Goal: Transaction & Acquisition: Book appointment/travel/reservation

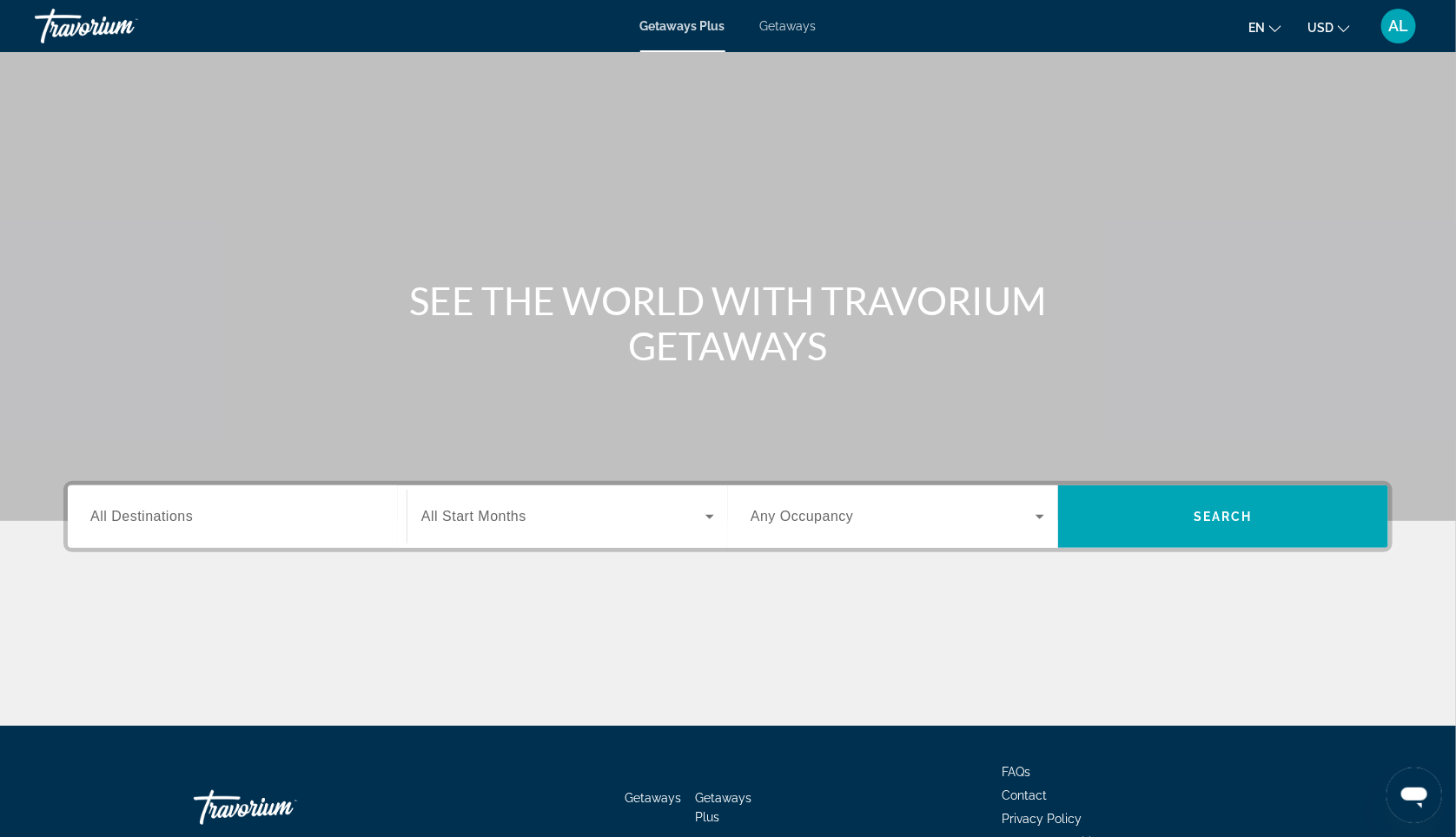
click at [210, 528] on input "Destination All Destinations" at bounding box center [237, 517] width 294 height 21
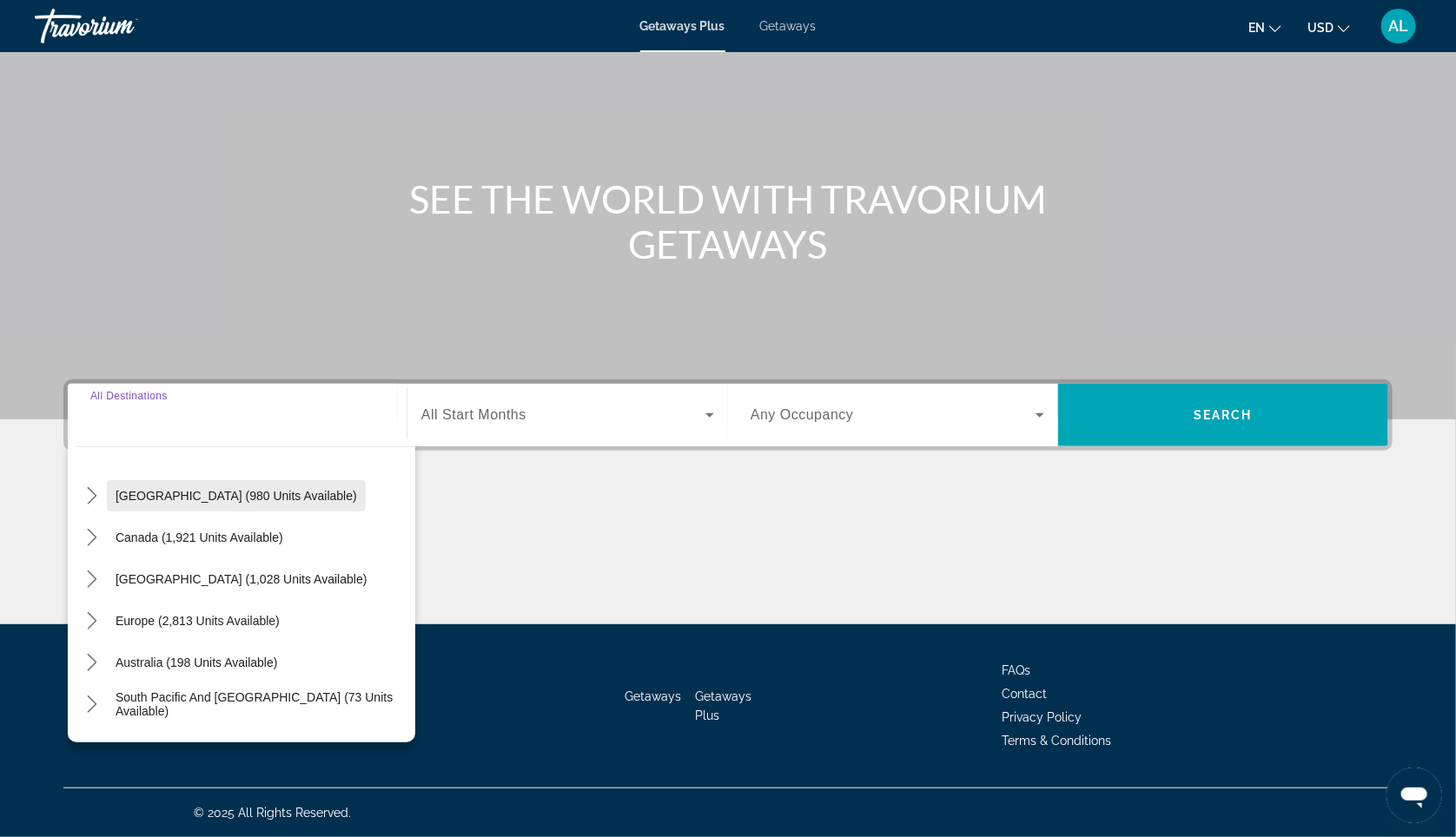
scroll to position [84, 0]
click at [83, 609] on icon "Toggle Europe (2,813 units available) submenu" at bounding box center [91, 617] width 18 height 18
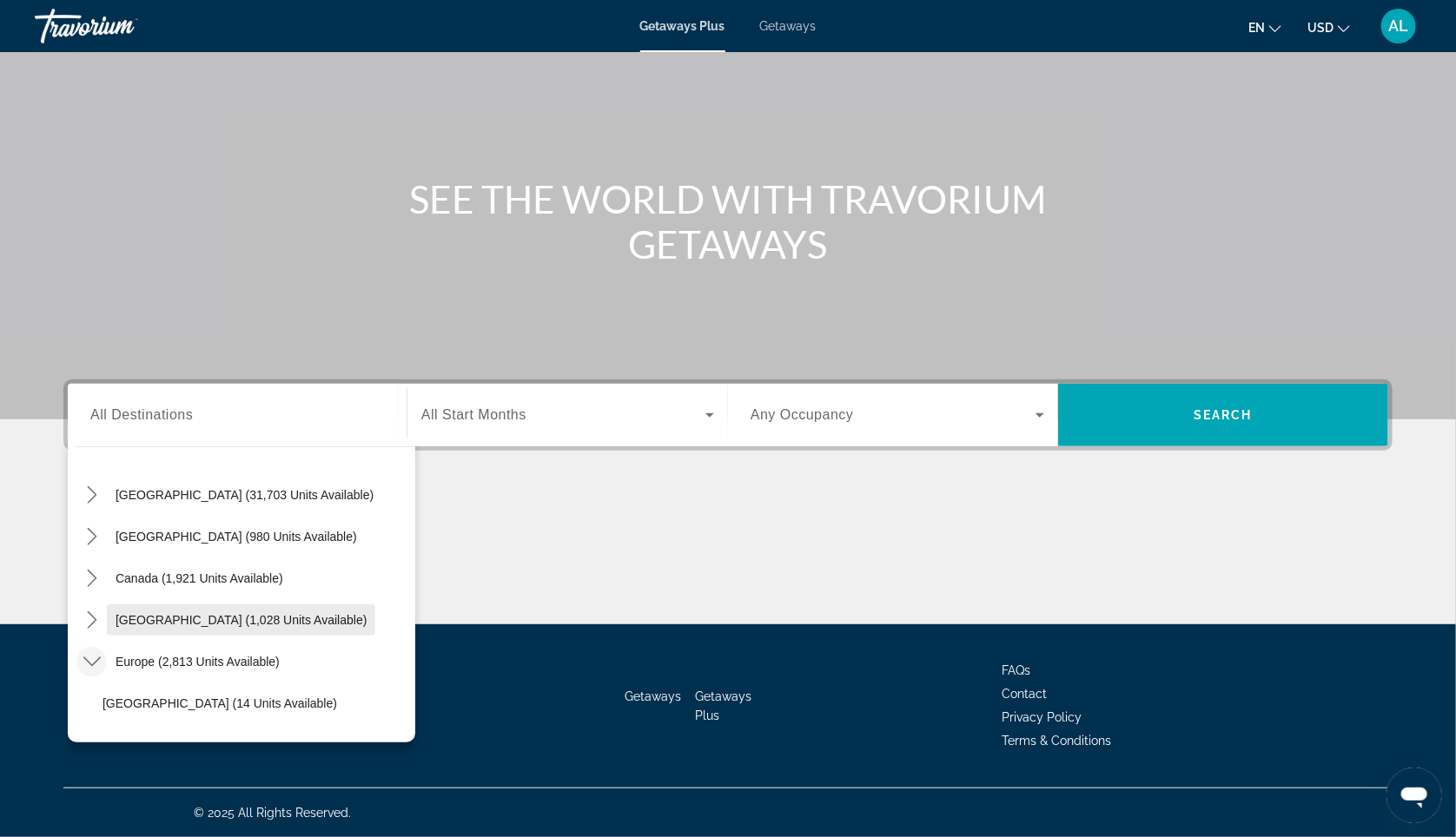
scroll to position [39, 0]
click at [781, 27] on span "Getaways" at bounding box center [788, 26] width 56 height 14
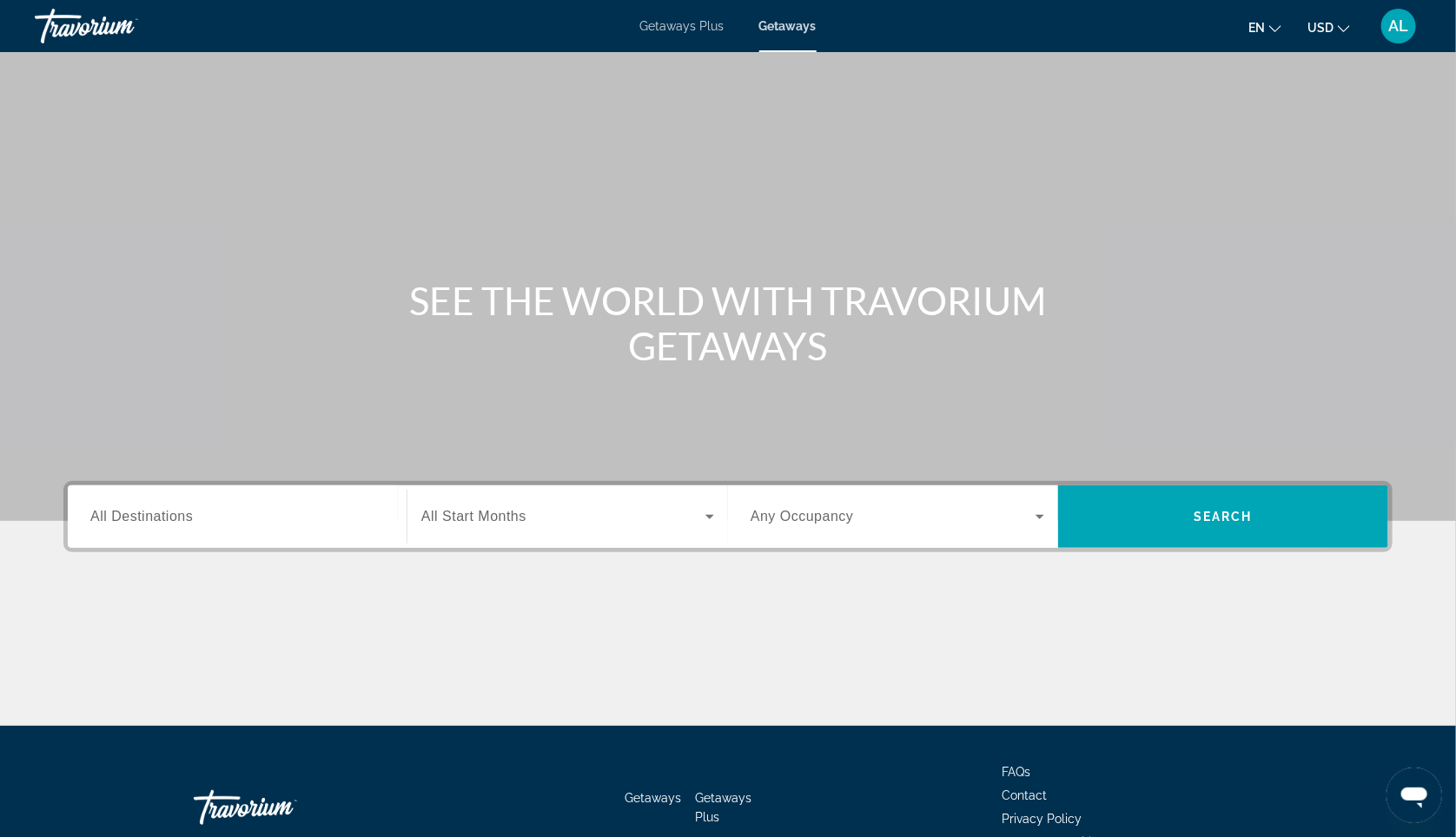
click at [138, 548] on div "Destination All Destinations" at bounding box center [237, 517] width 321 height 63
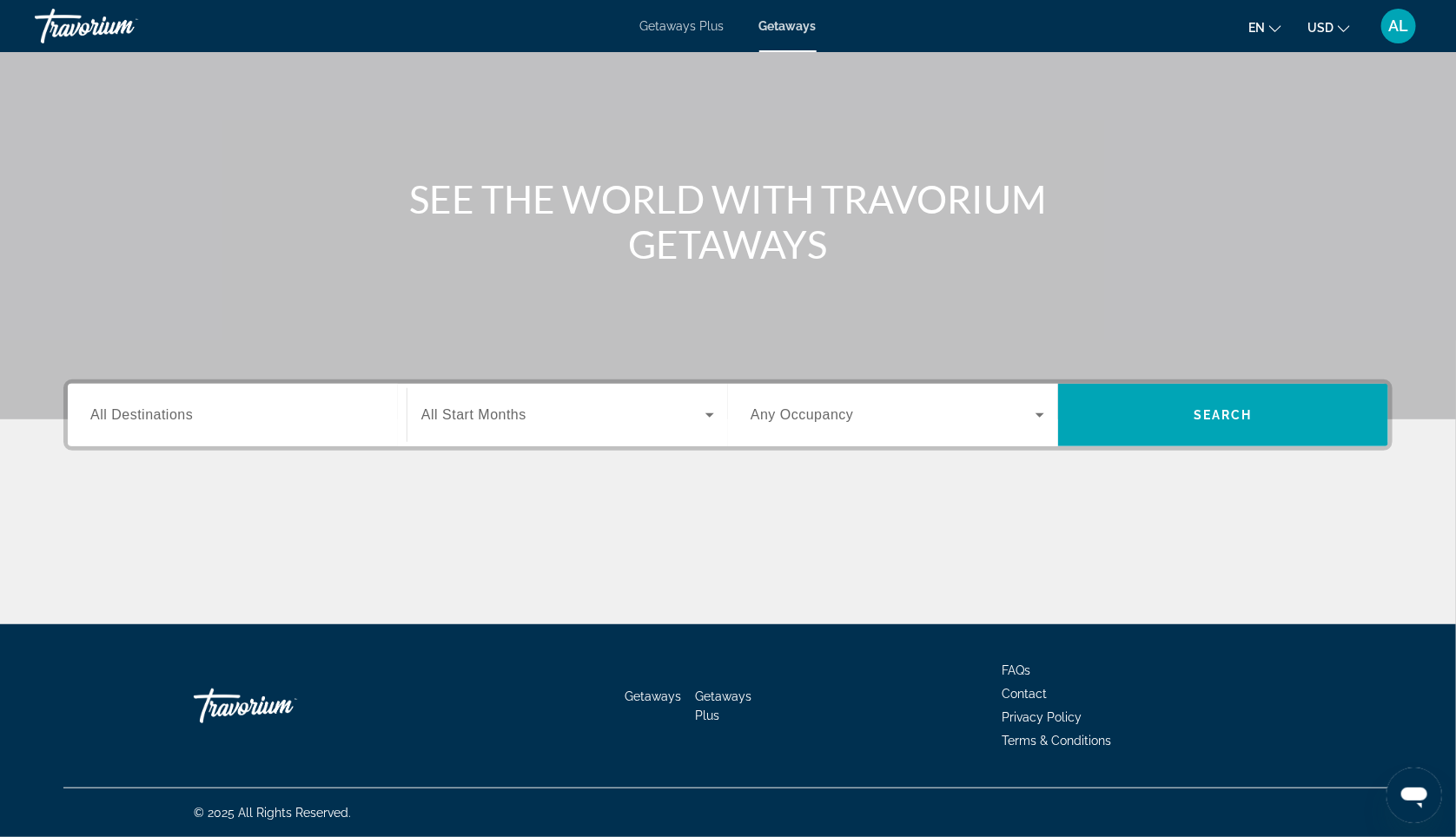
click at [112, 407] on span "All Destinations" at bounding box center [141, 414] width 102 height 15
click at [112, 405] on input "Destination All Destinations" at bounding box center [237, 415] width 294 height 21
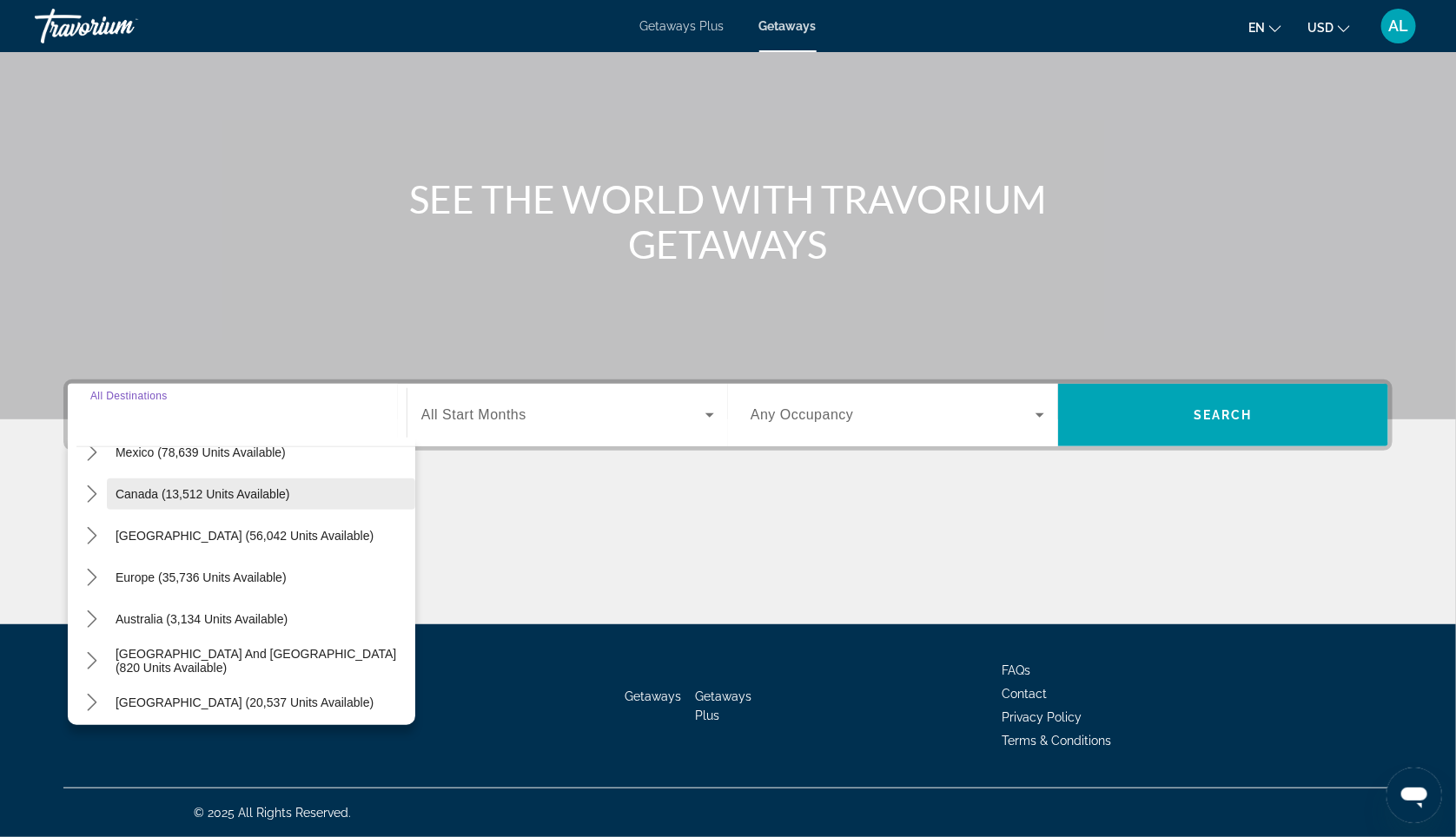
scroll to position [125, 0]
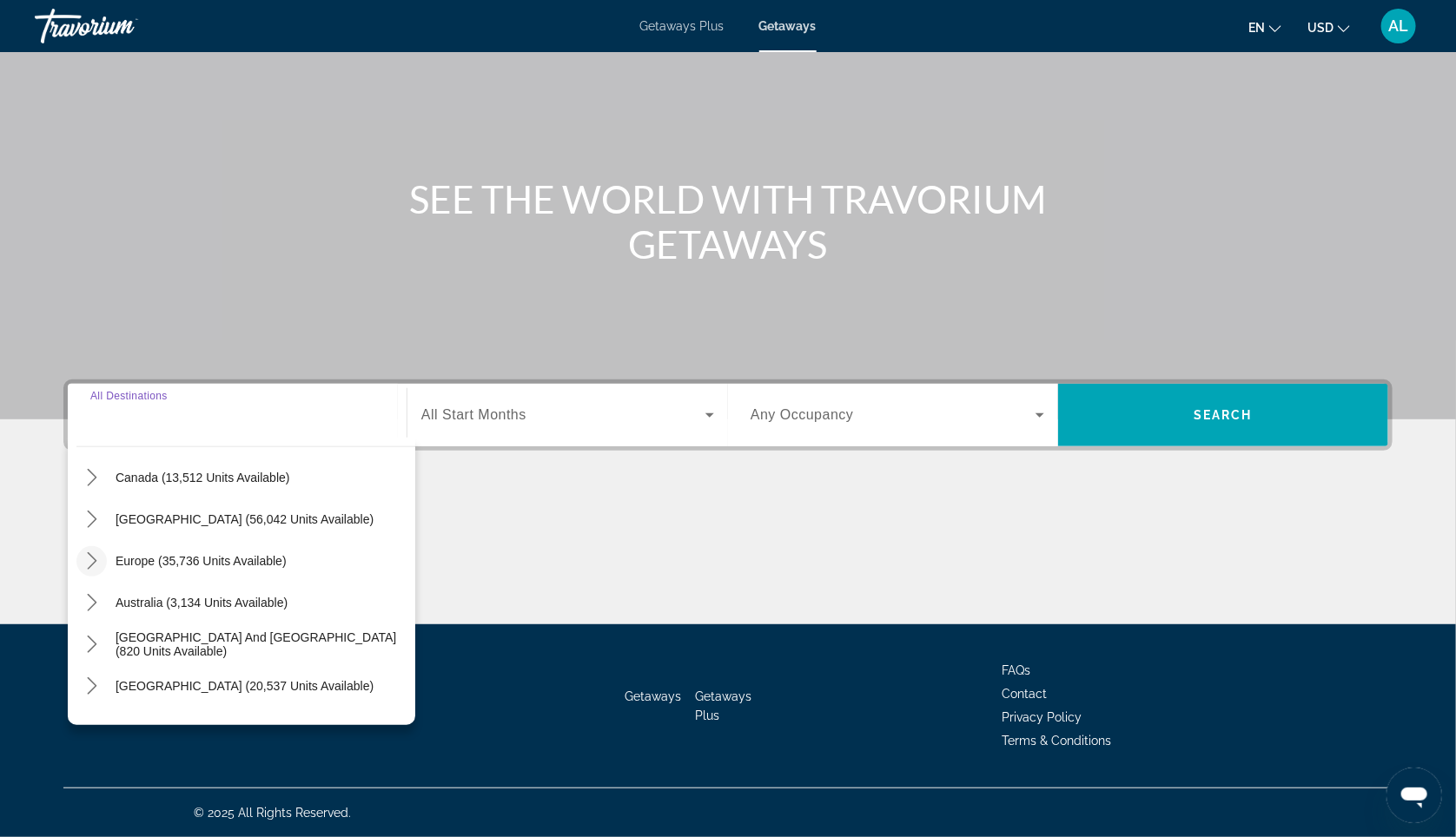
click at [83, 552] on icon "Toggle Europe (35,736 units available) submenu" at bounding box center [91, 560] width 18 height 18
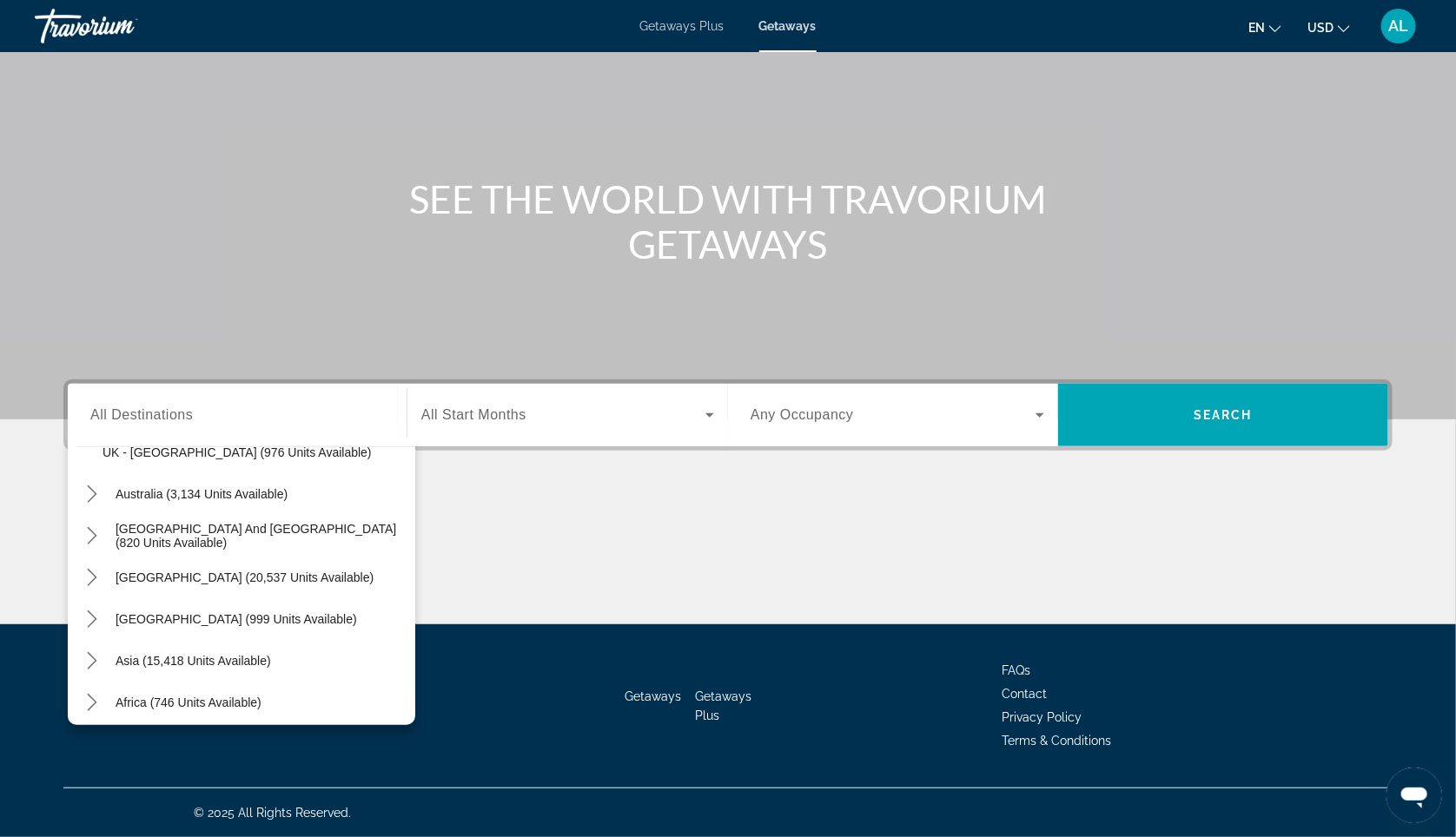
scroll to position [1247, 0]
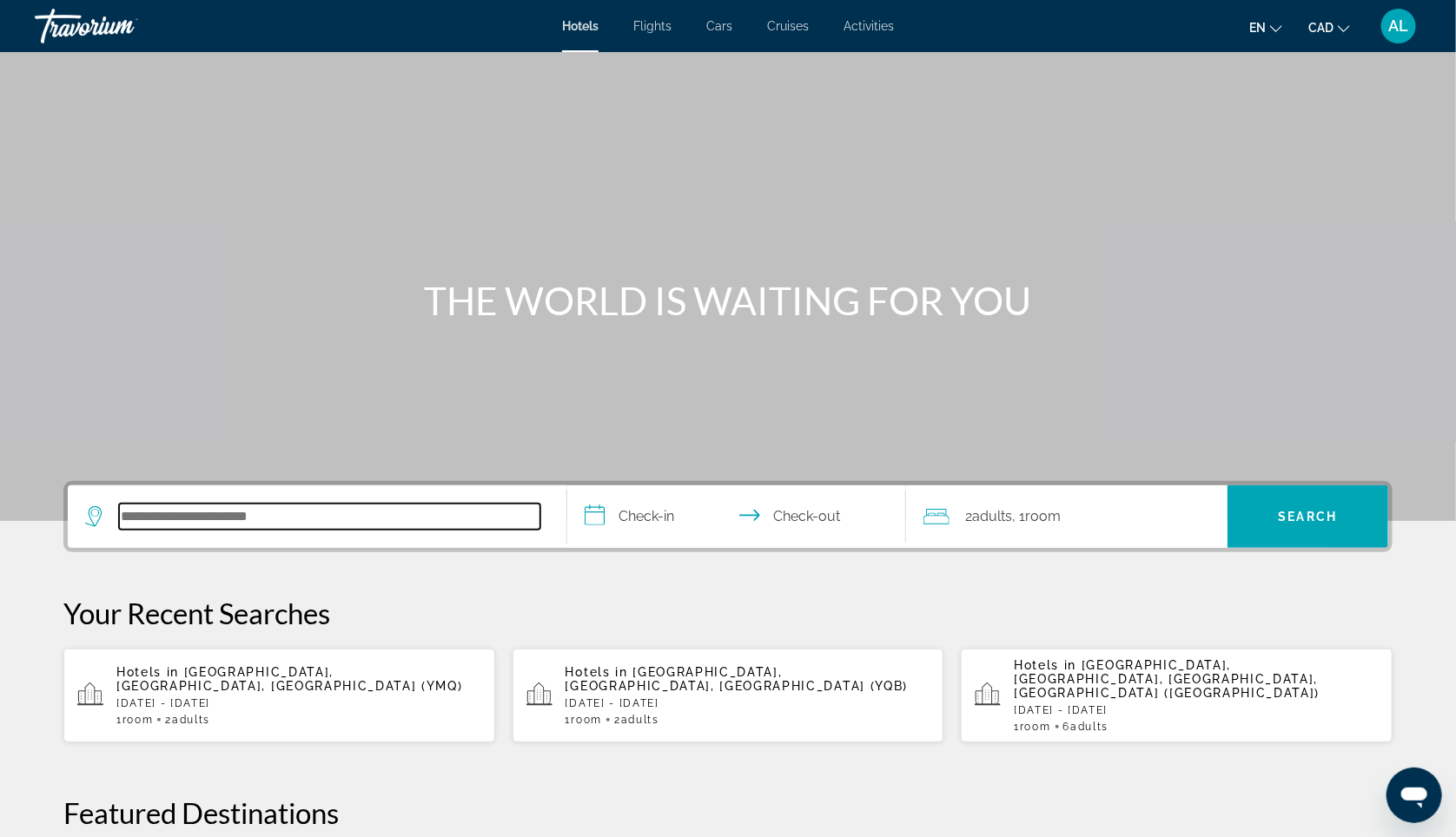
click at [225, 530] on input "Search hotel destination" at bounding box center [330, 517] width 421 height 26
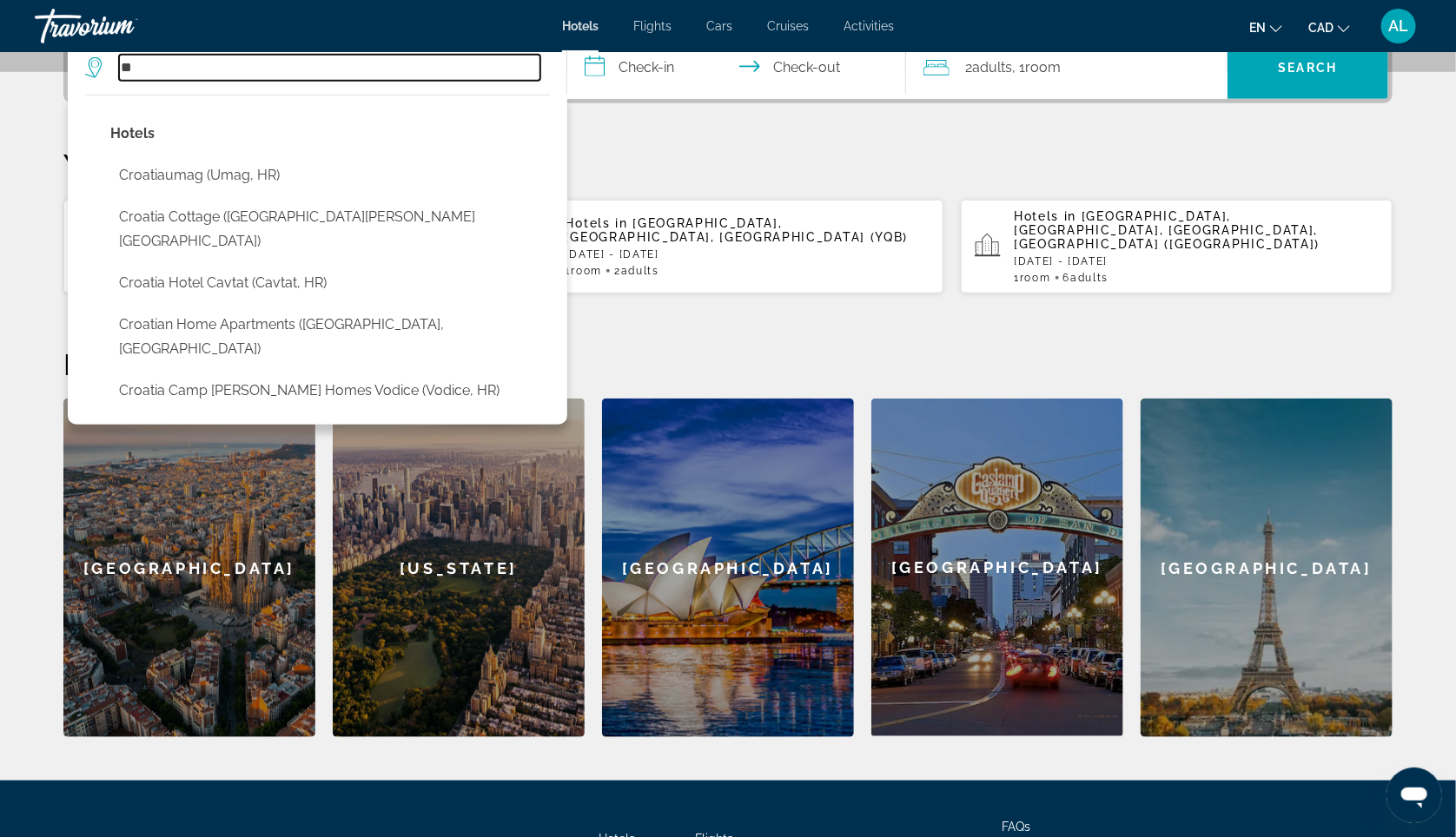
type input "*"
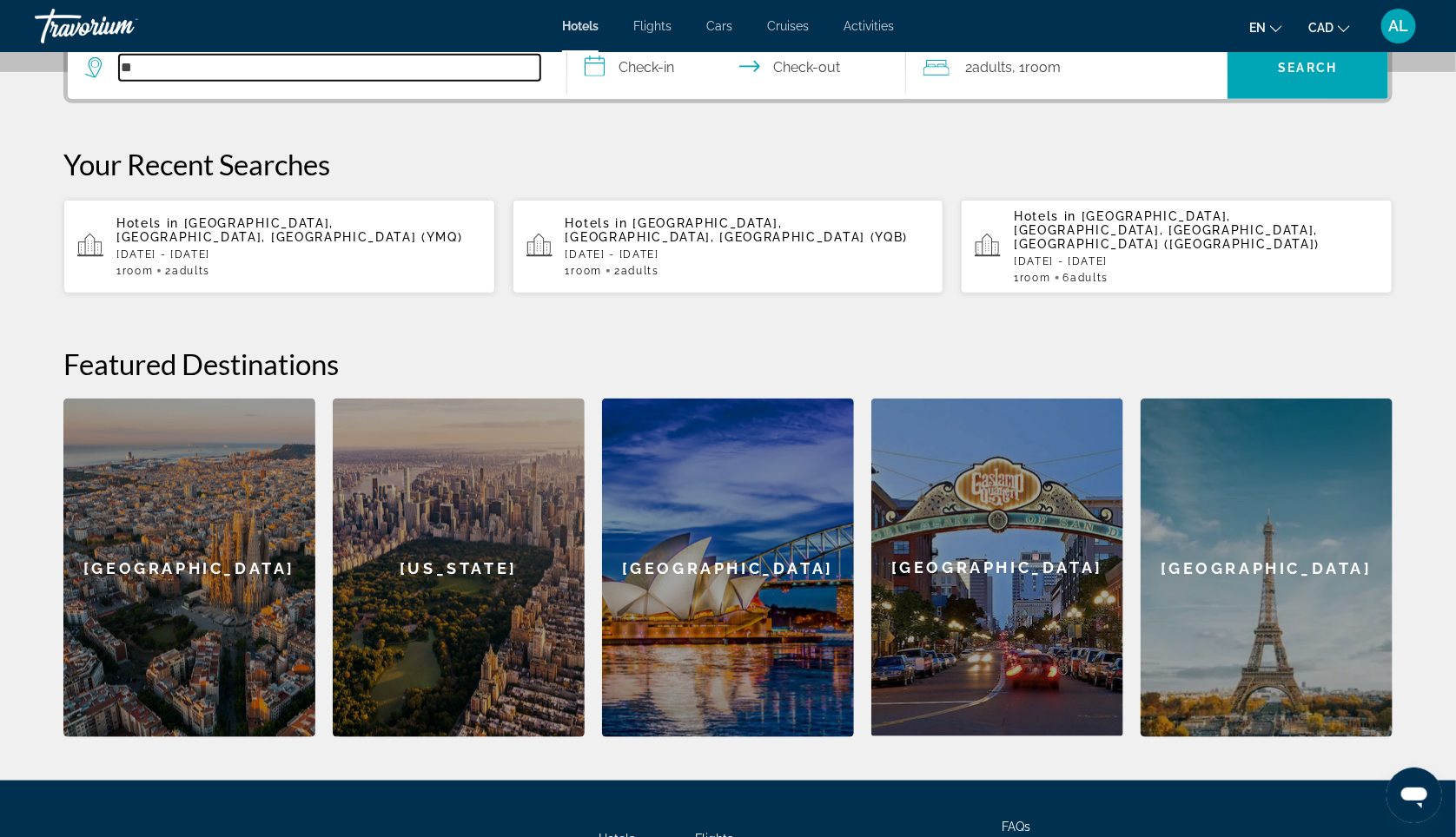
type input "*"
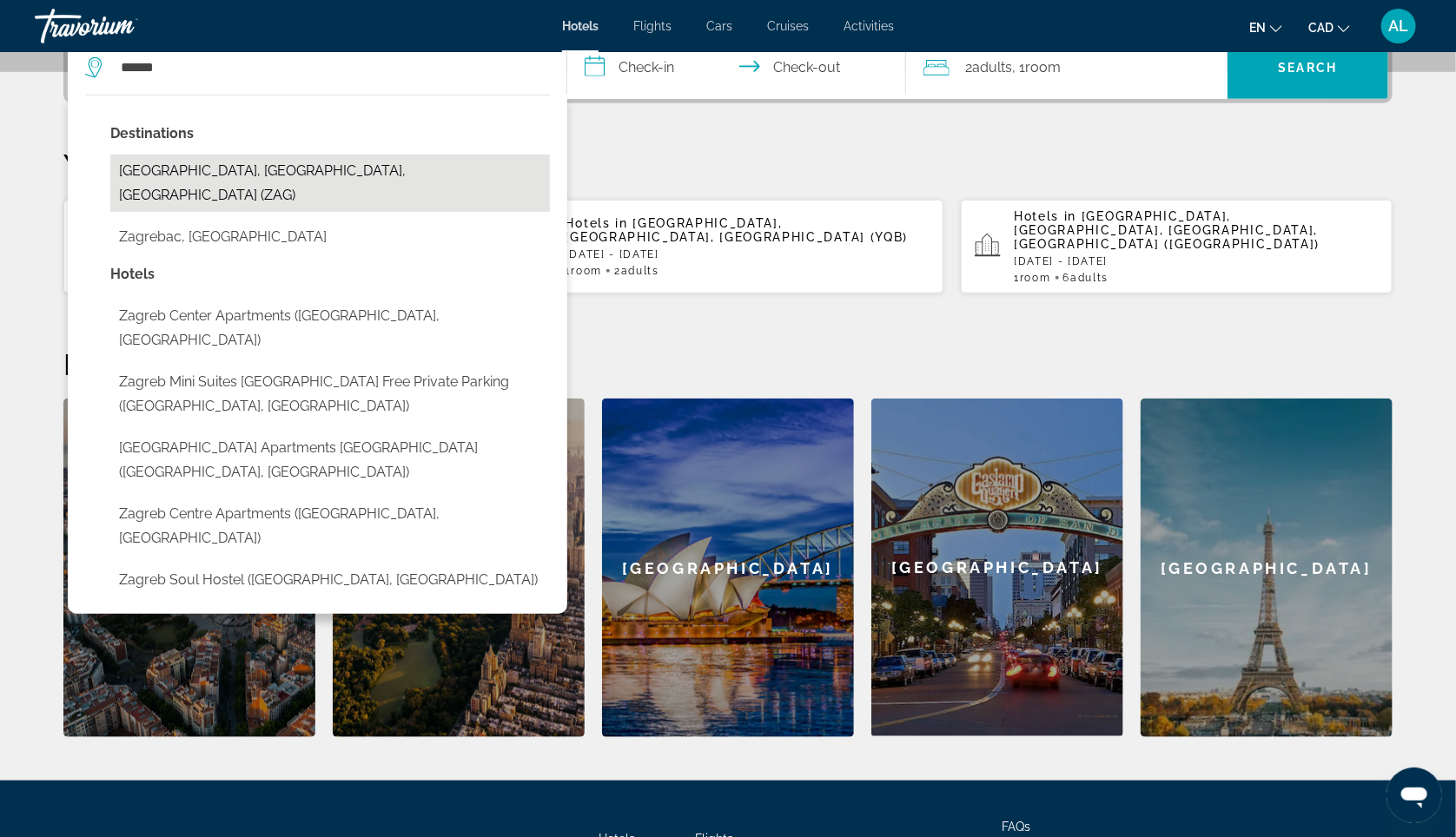
click at [173, 192] on button "Zagreb, Zagreb County, Croatia (ZAG)" at bounding box center [330, 183] width 439 height 57
type input "**********"
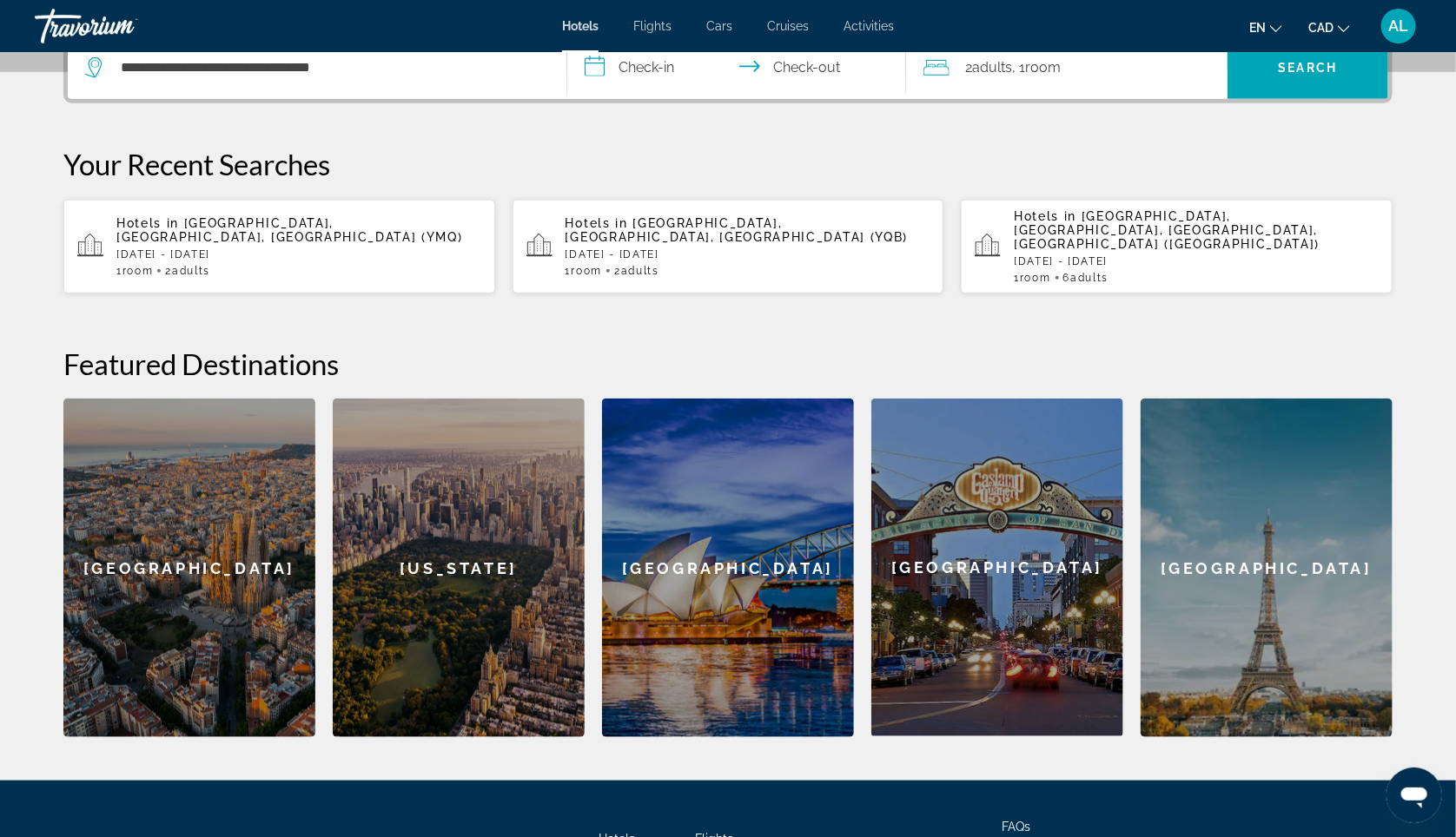
click at [652, 99] on input "**********" at bounding box center [740, 70] width 345 height 67
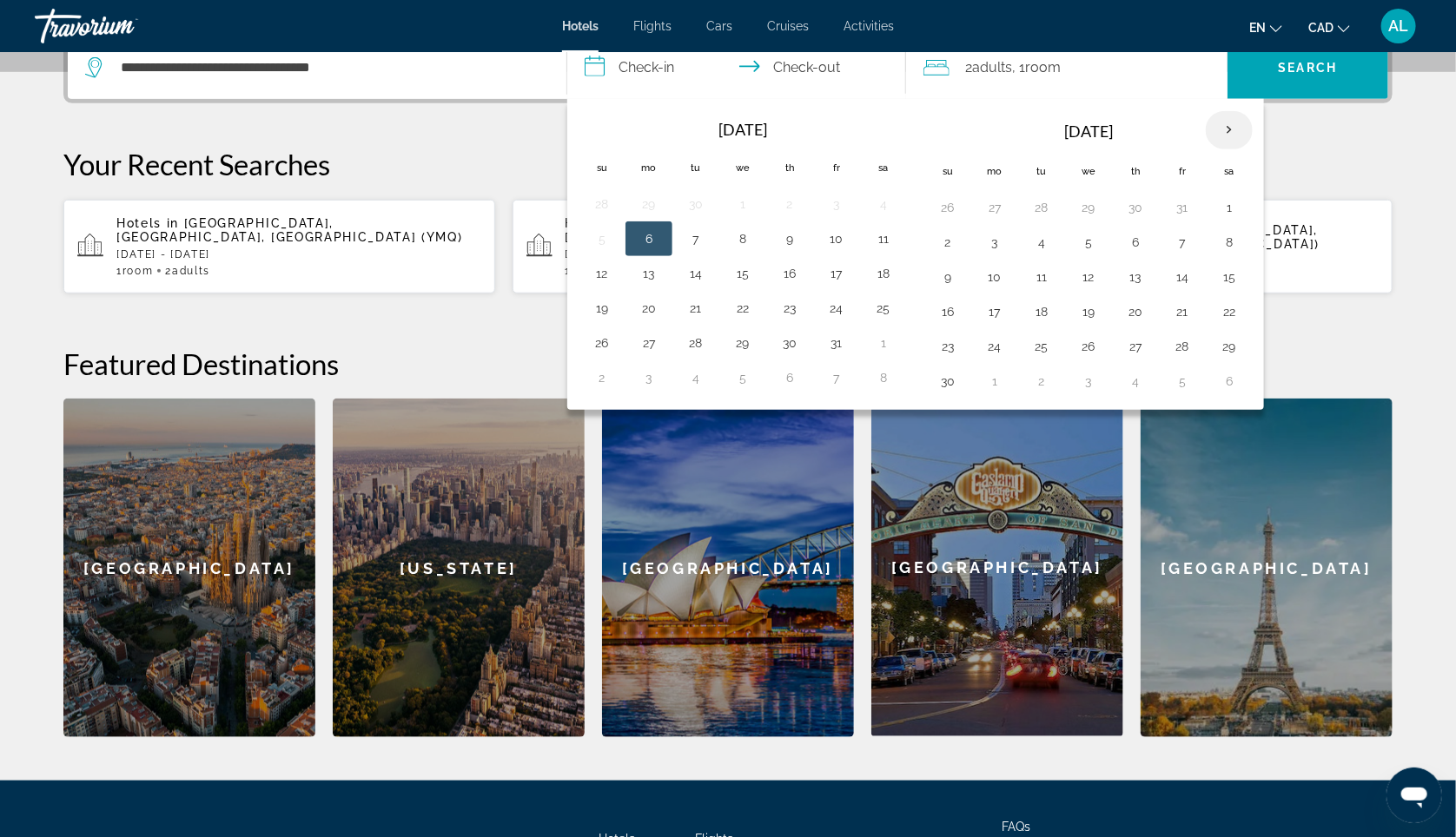
click at [1243, 149] on th "Next month" at bounding box center [1229, 129] width 47 height 38
click at [1005, 289] on button "12" at bounding box center [994, 277] width 28 height 24
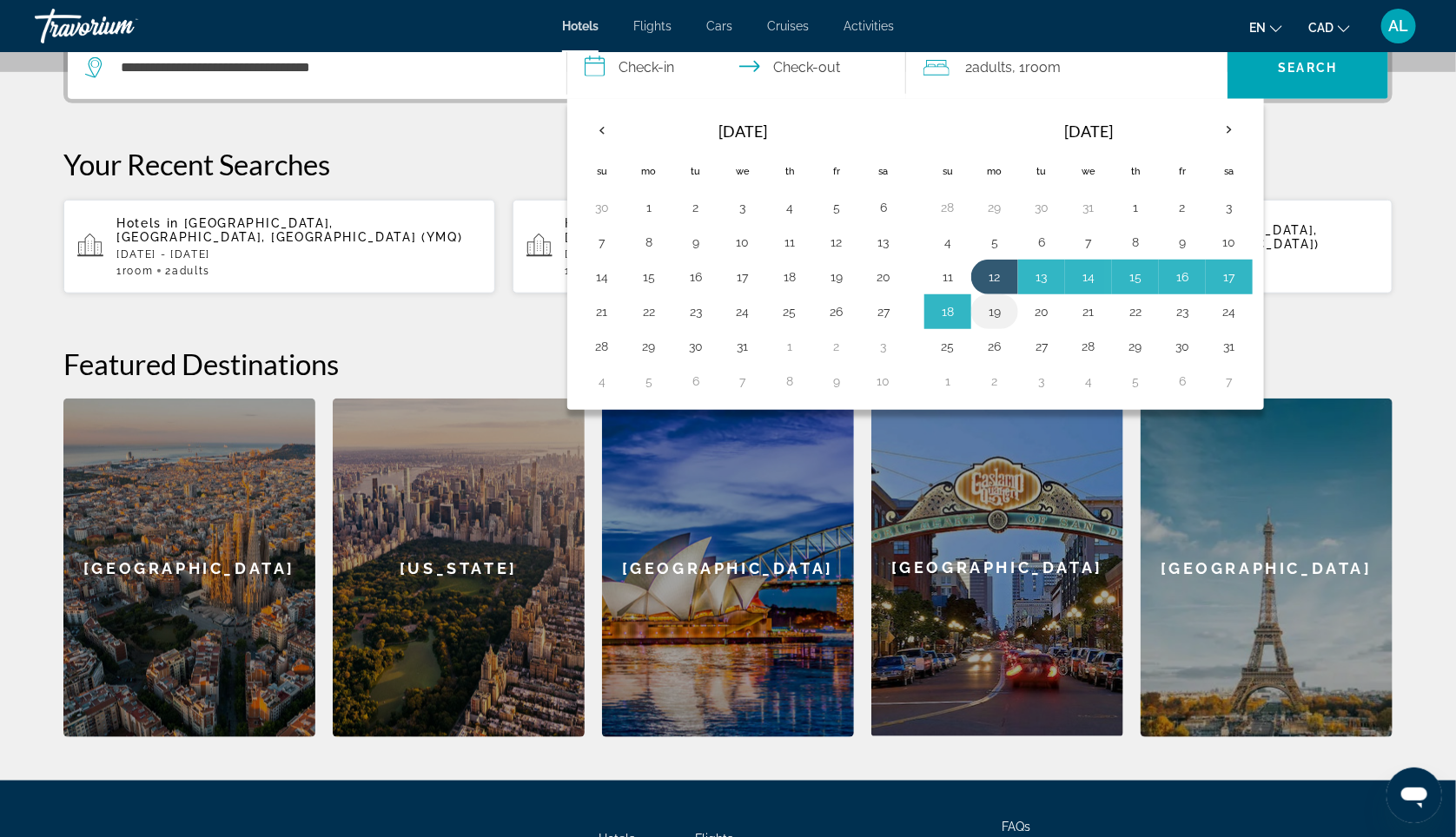
click at [1005, 324] on button "19" at bounding box center [994, 312] width 28 height 24
type input "**********"
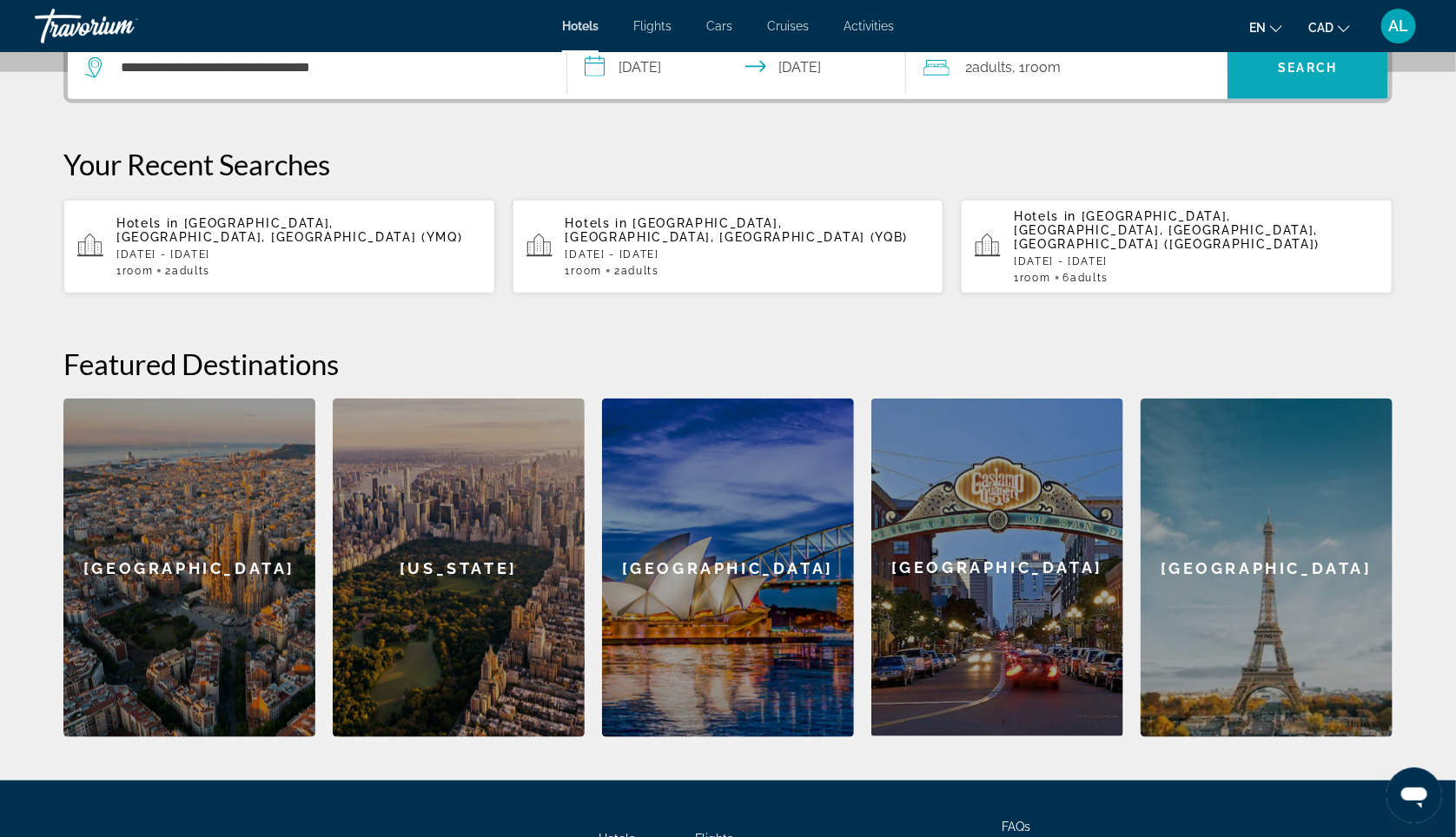
click at [1315, 75] on span "Search" at bounding box center [1308, 67] width 59 height 14
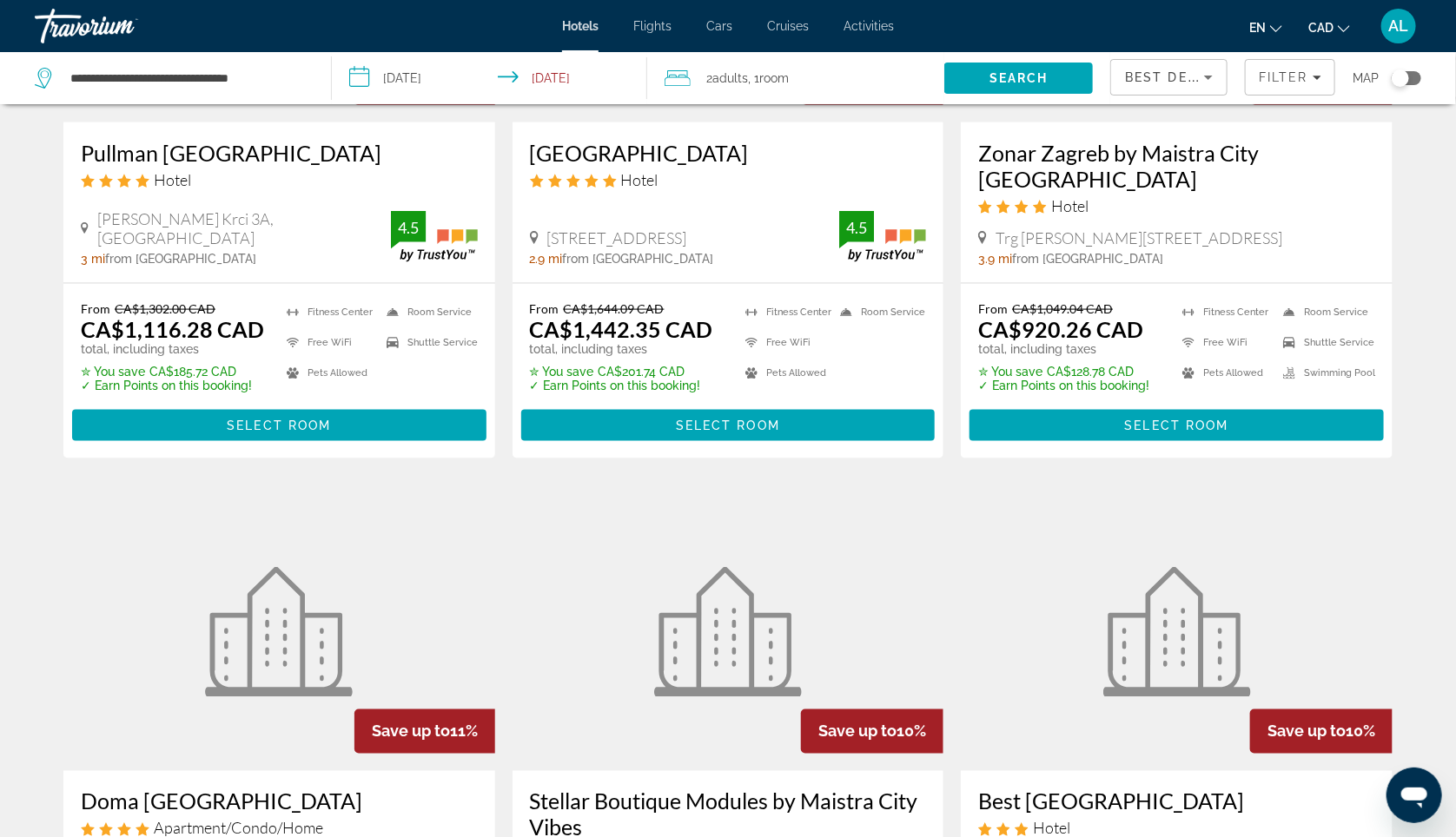
scroll to position [982, 0]
